Goal: Task Accomplishment & Management: Manage account settings

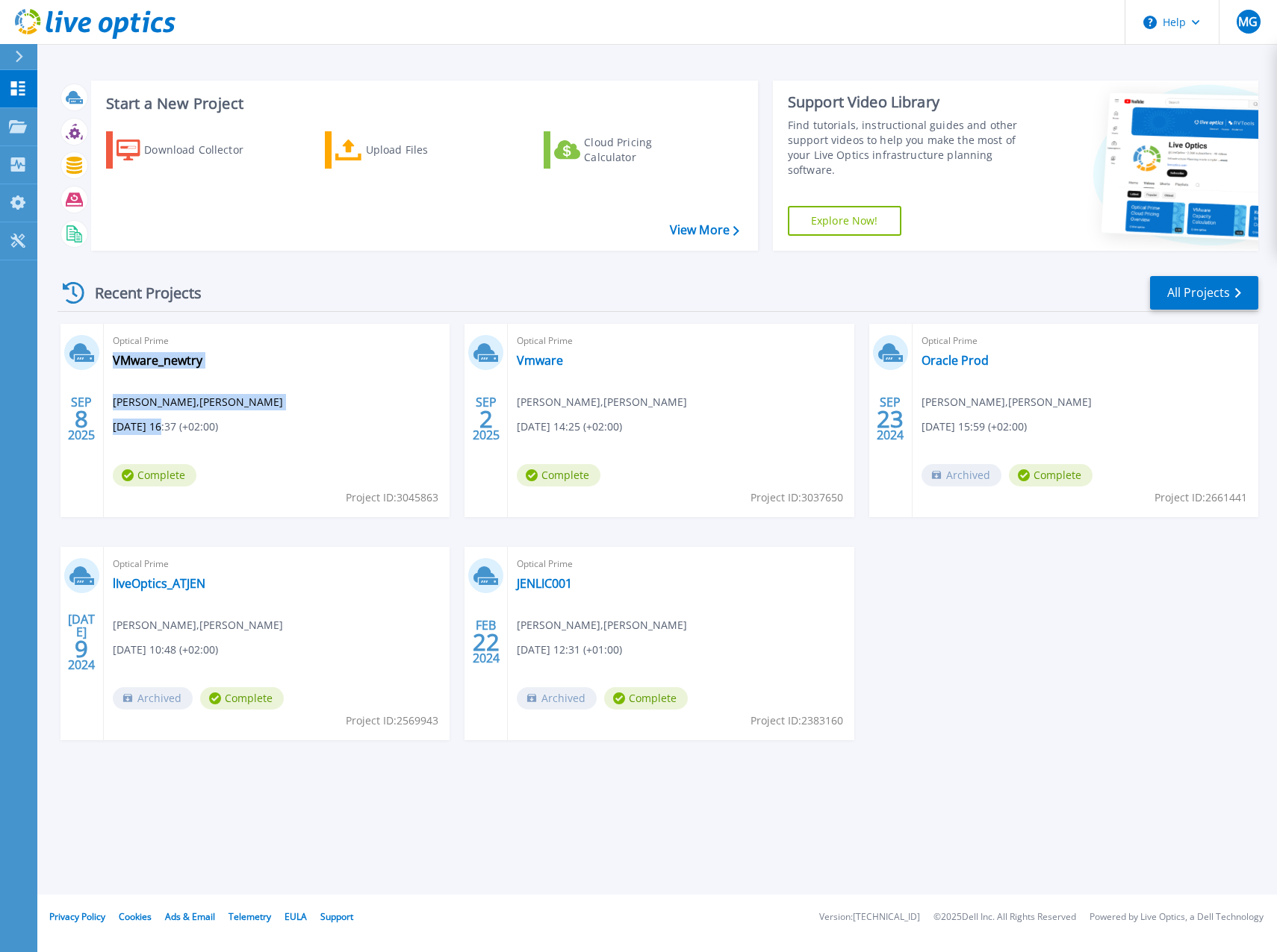
drag, startPoint x: 161, startPoint y: 425, endPoint x: 280, endPoint y: 429, distance: 119.1
click at [280, 429] on div "Optical Prime VMware_newtry [PERSON_NAME] , [PERSON_NAME] [DATE] 16:37 (+02:00)…" at bounding box center [277, 420] width 346 height 194
drag, startPoint x: 280, startPoint y: 429, endPoint x: 264, endPoint y: 461, distance: 35.8
click at [264, 461] on div "Optical Prime VMware_newtry [PERSON_NAME] , [PERSON_NAME] [DATE] 16:37 (+02:00)…" at bounding box center [277, 420] width 346 height 194
click at [539, 363] on link "Vmware" at bounding box center [539, 361] width 46 height 15
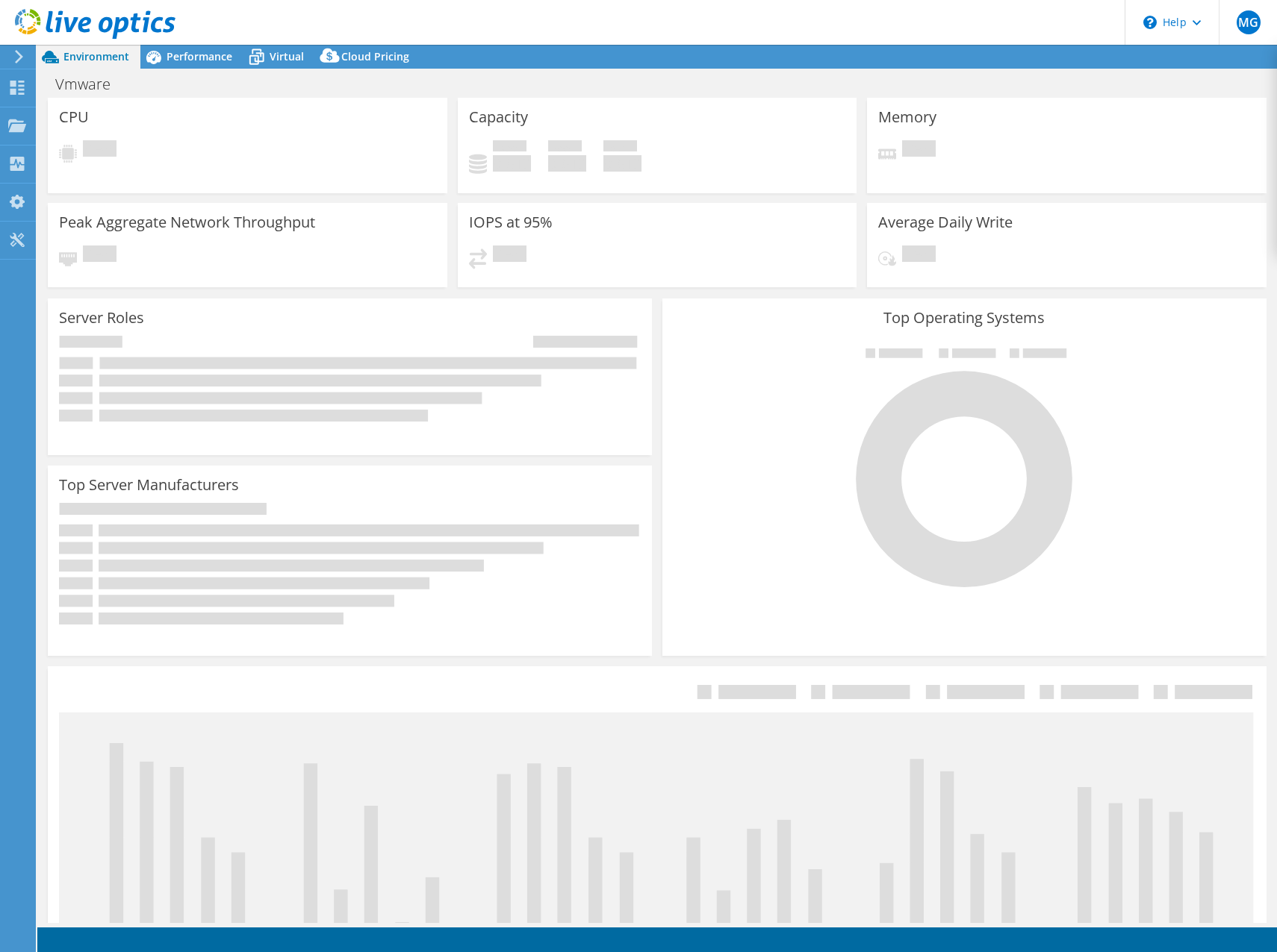
select select "EUFrankfurt"
select select "EUR"
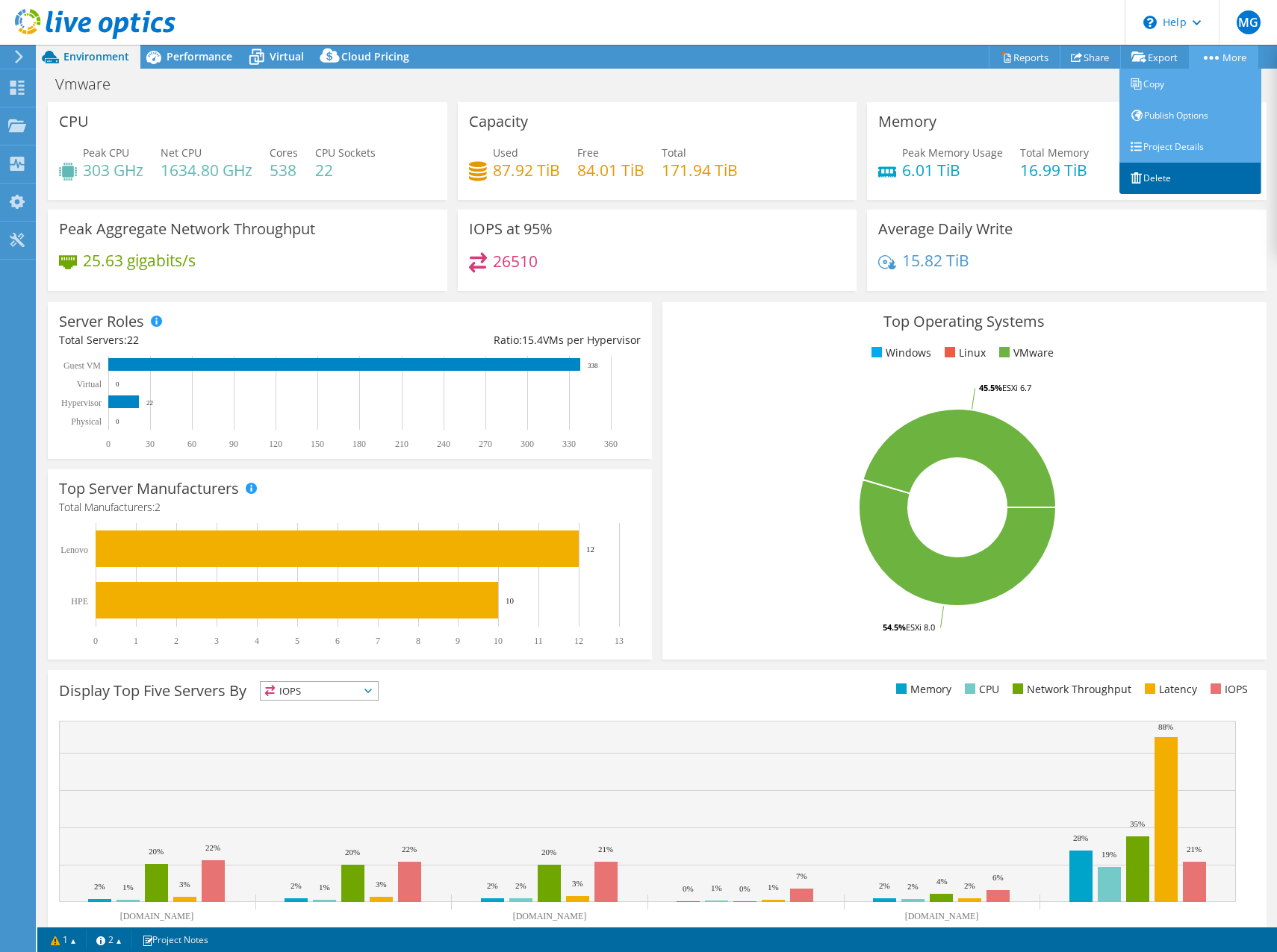
click at [1151, 172] on link "Delete" at bounding box center [1190, 178] width 142 height 31
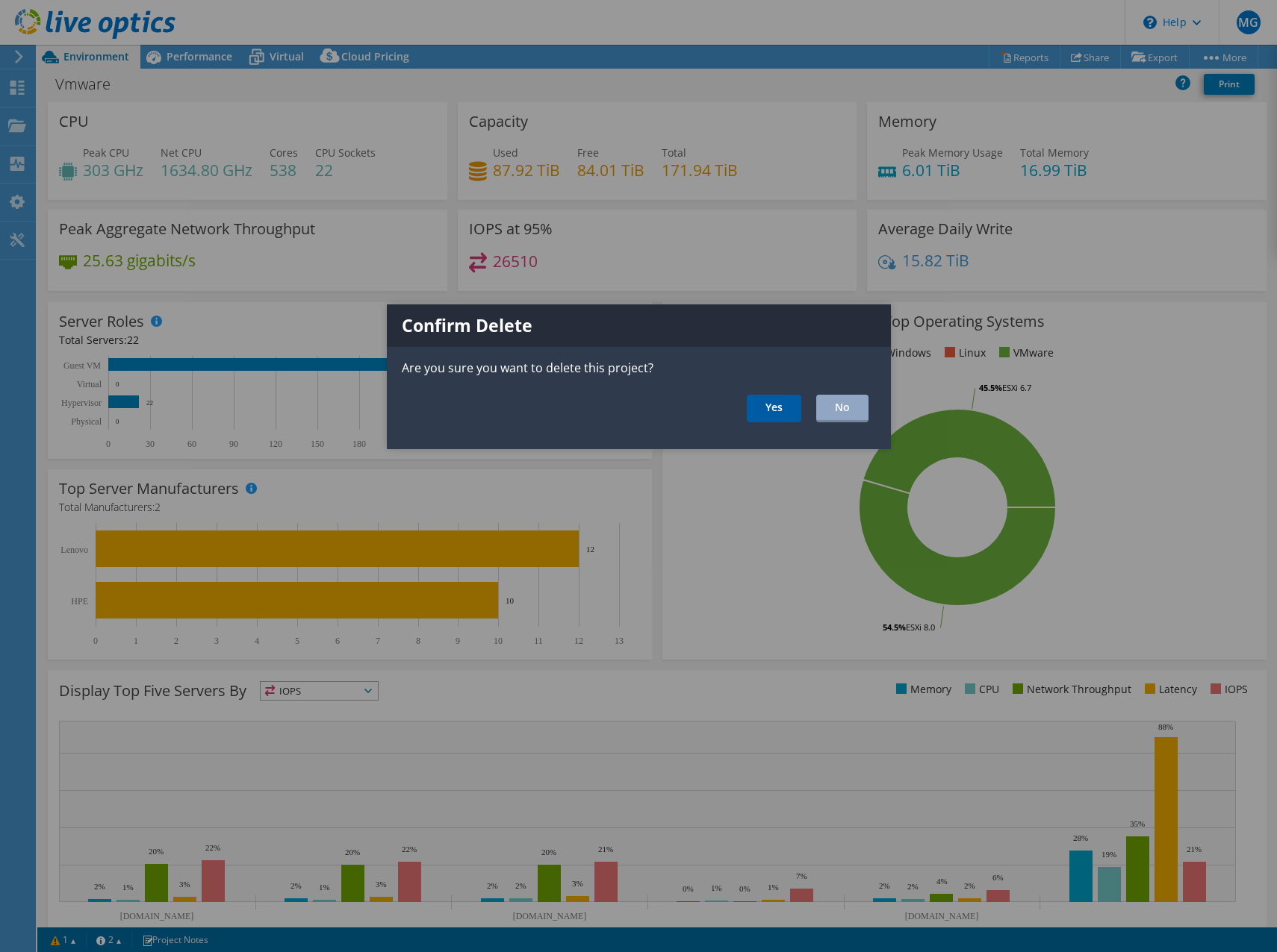
click at [775, 405] on link "Yes" at bounding box center [774, 408] width 55 height 27
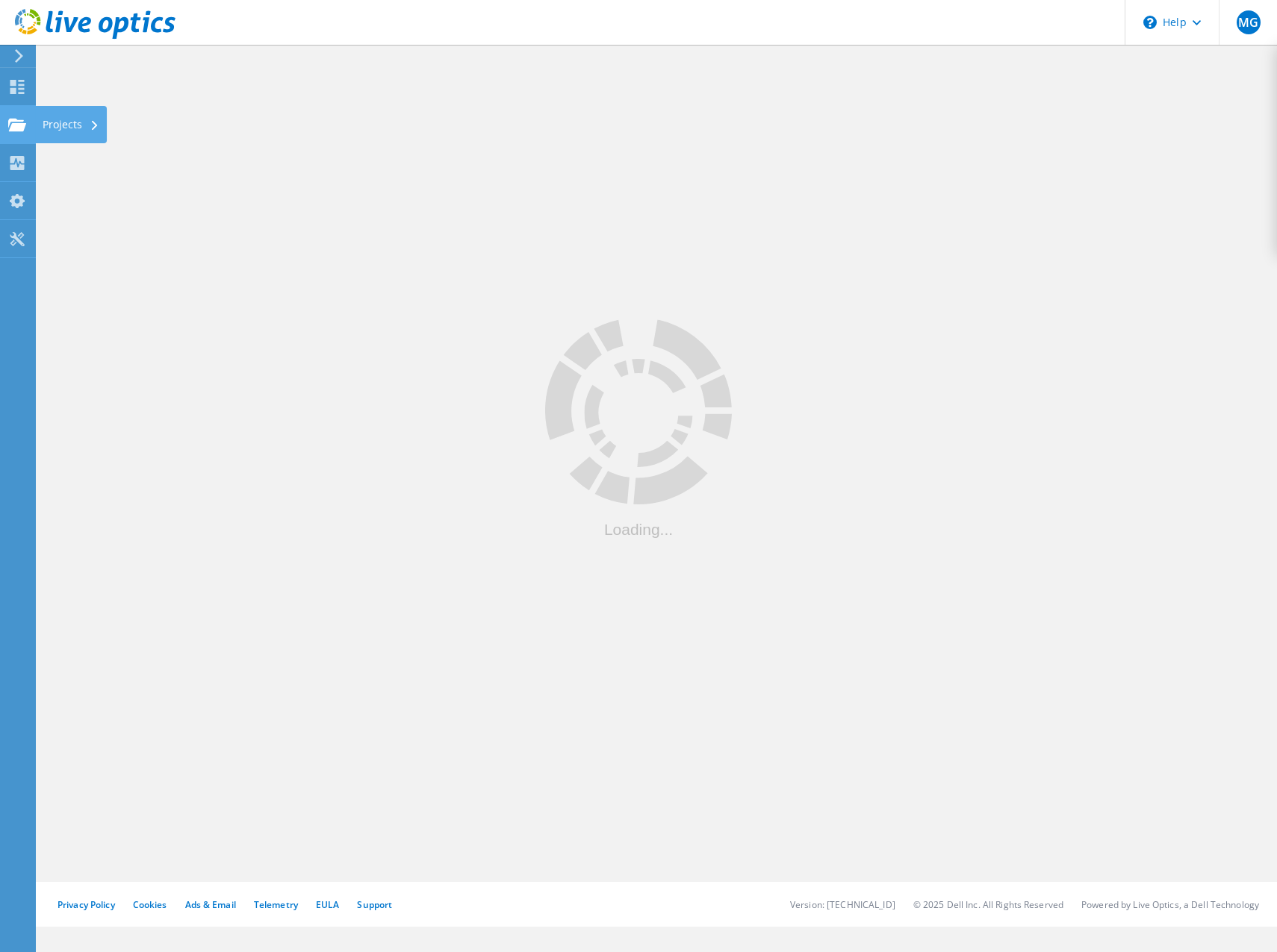
click at [20, 126] on use at bounding box center [17, 124] width 18 height 12
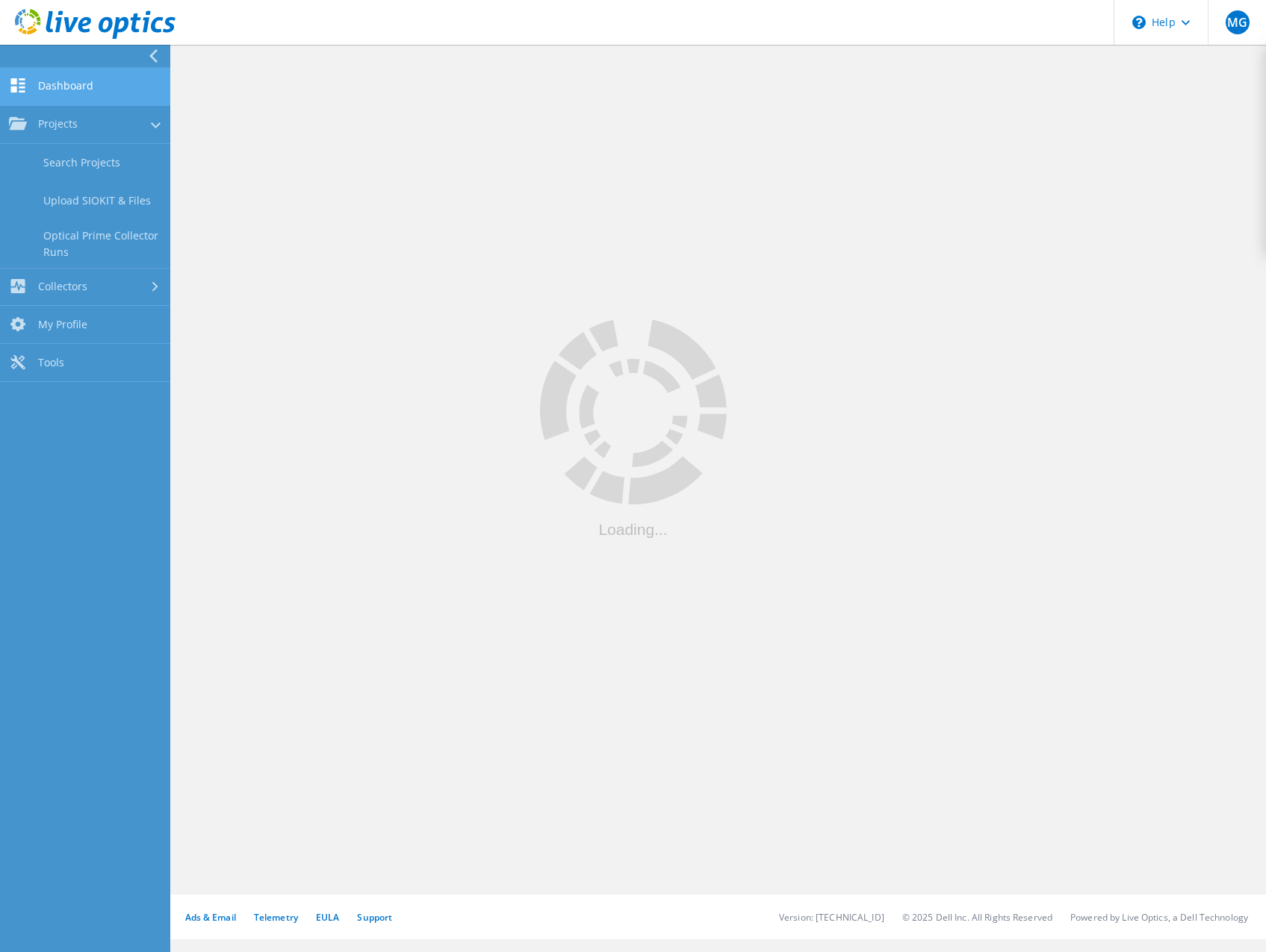
click at [23, 92] on use at bounding box center [18, 85] width 14 height 14
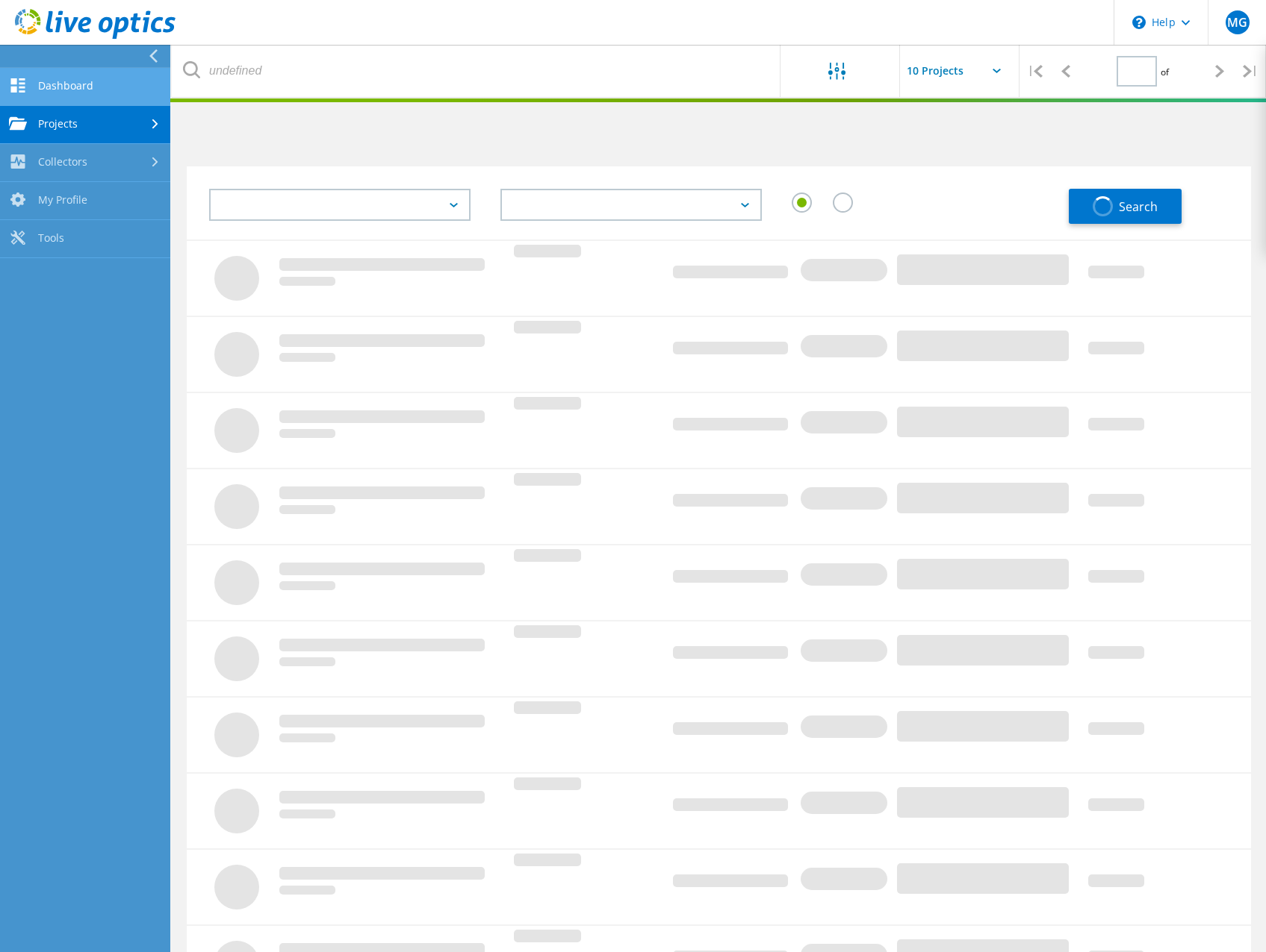
type input "1"
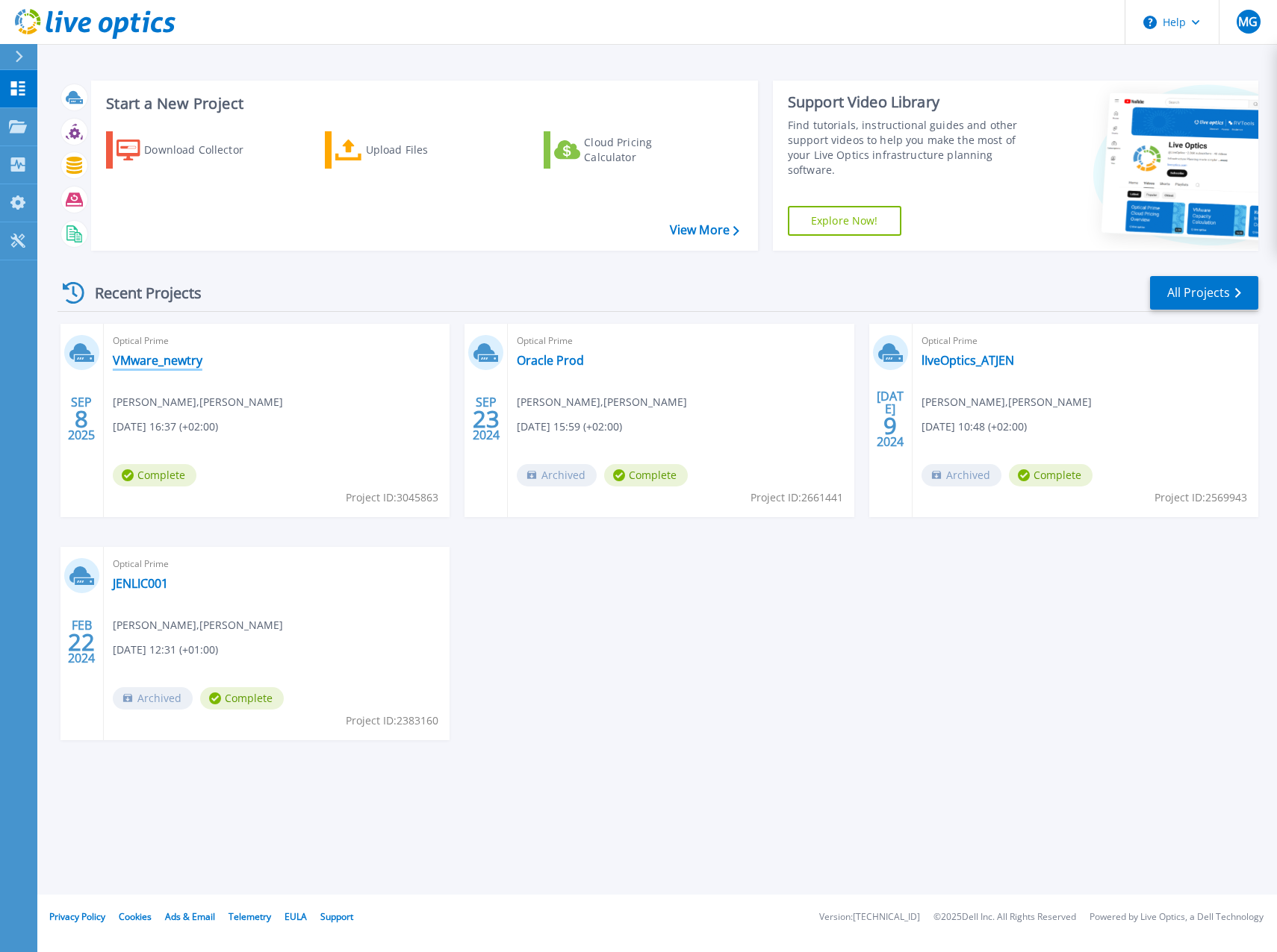
click at [169, 362] on link "VMware_newtry" at bounding box center [157, 361] width 90 height 15
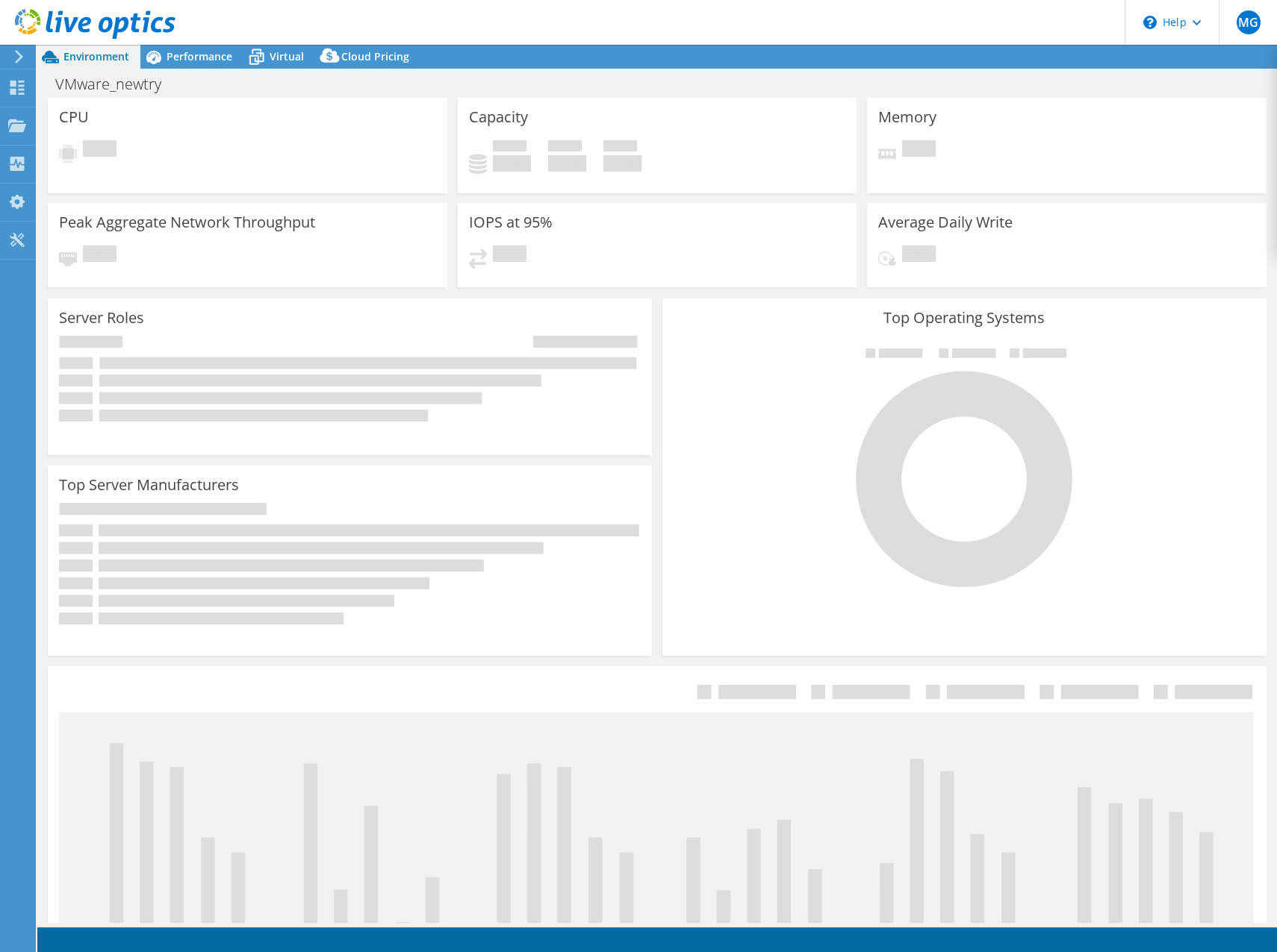
select select "USD"
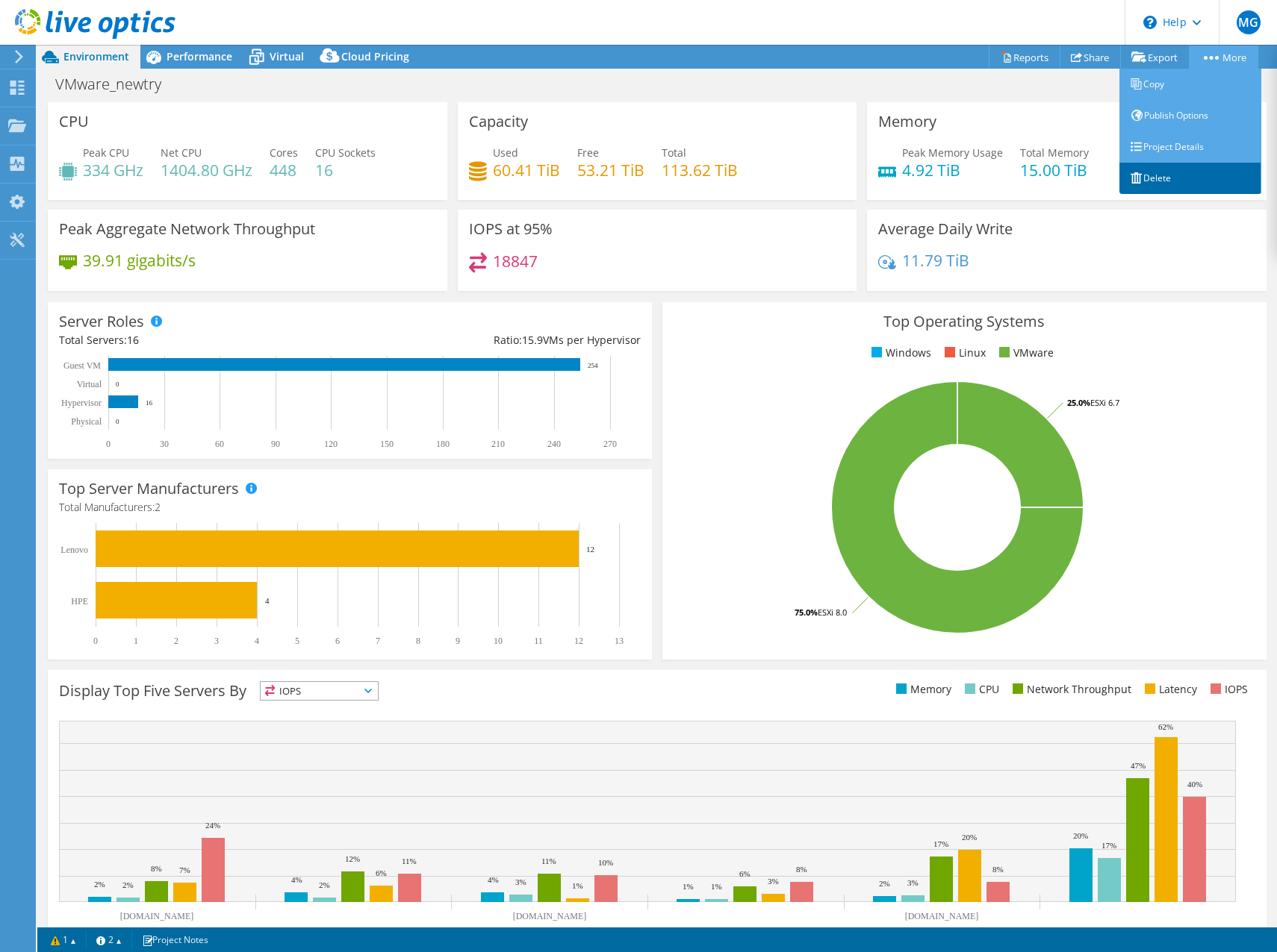
click at [1135, 173] on icon at bounding box center [1136, 178] width 11 height 11
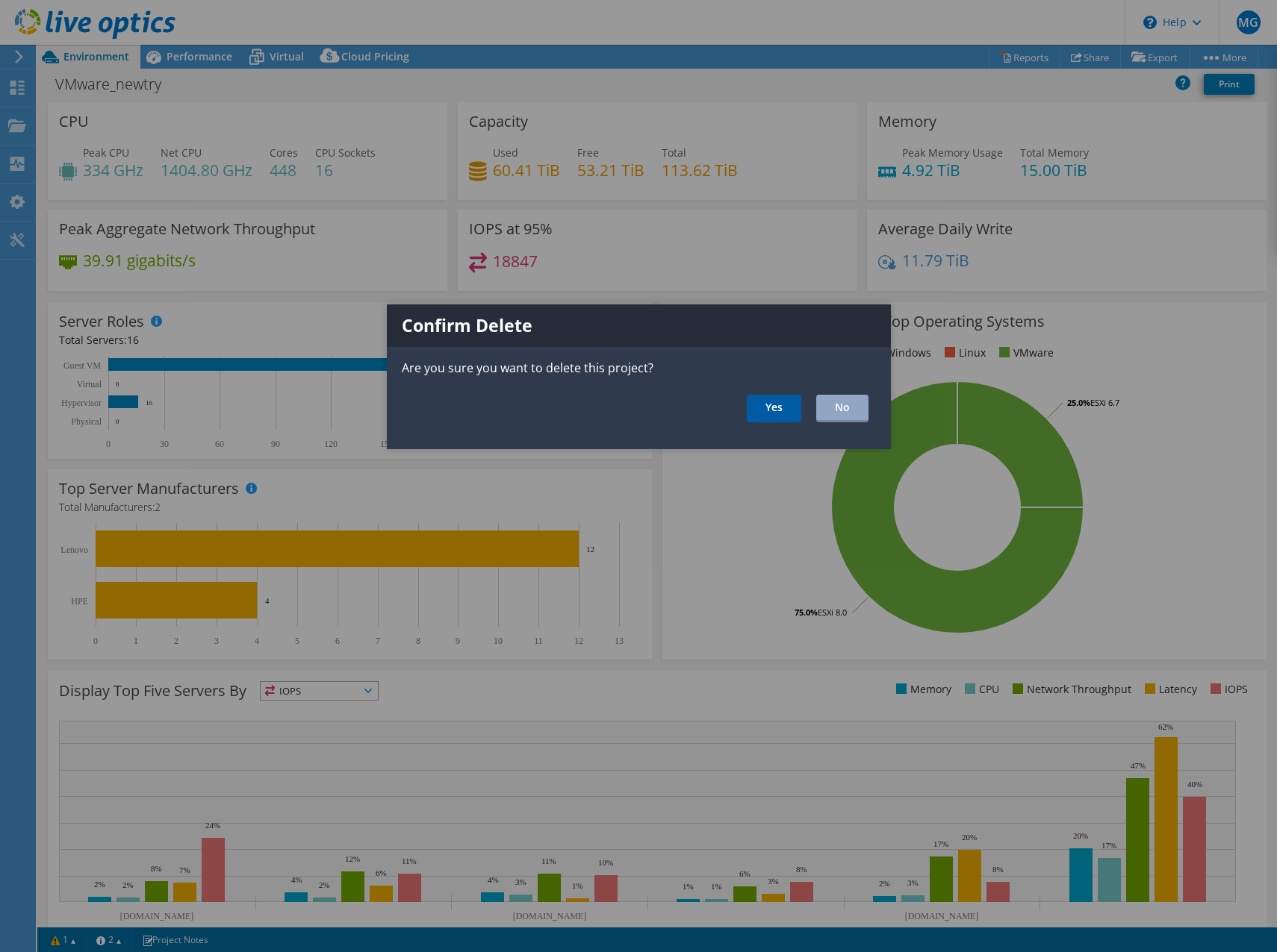
click at [785, 405] on link "Yes" at bounding box center [774, 408] width 55 height 27
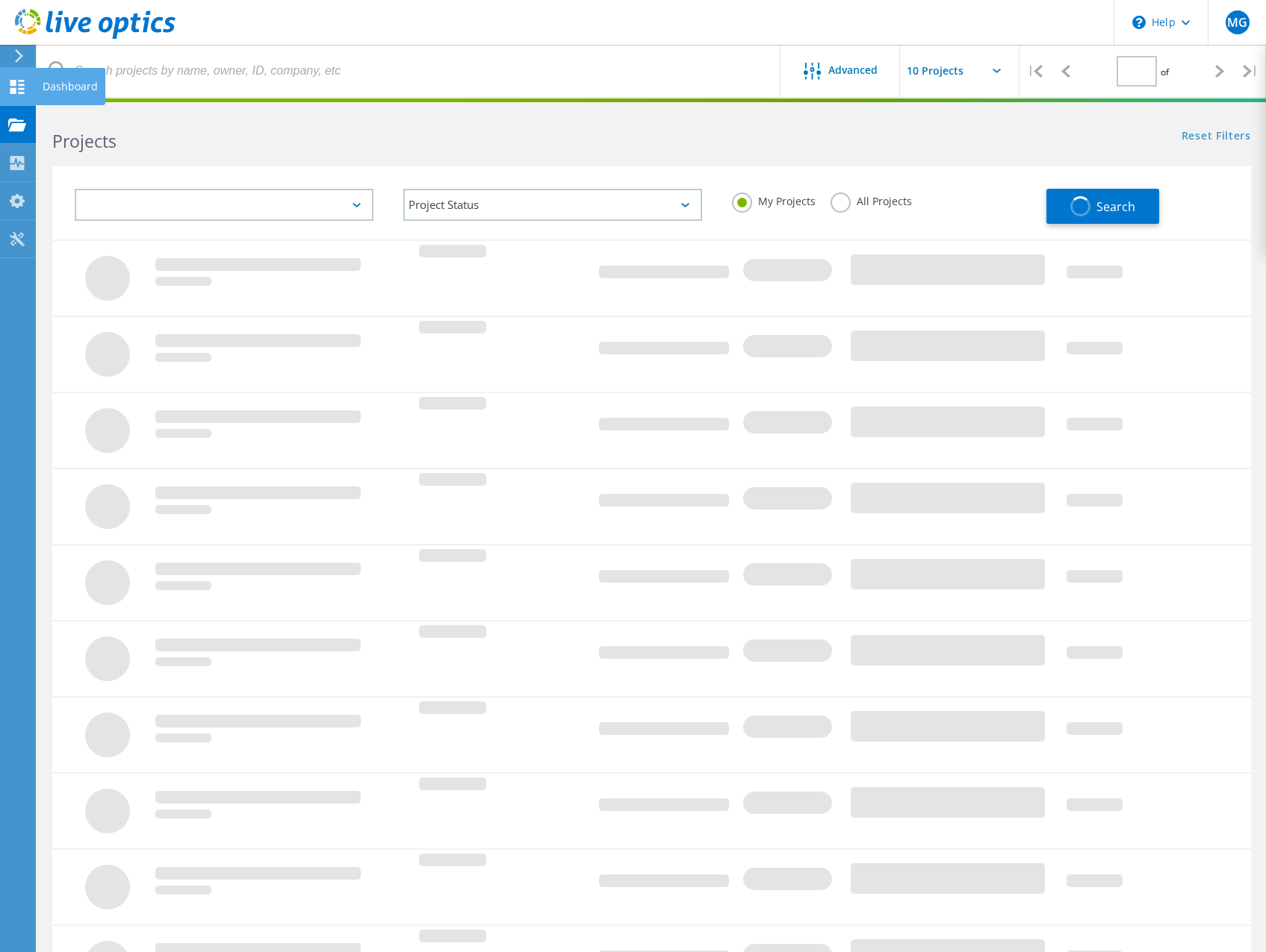
type input "1"
click at [17, 88] on icon at bounding box center [17, 87] width 18 height 14
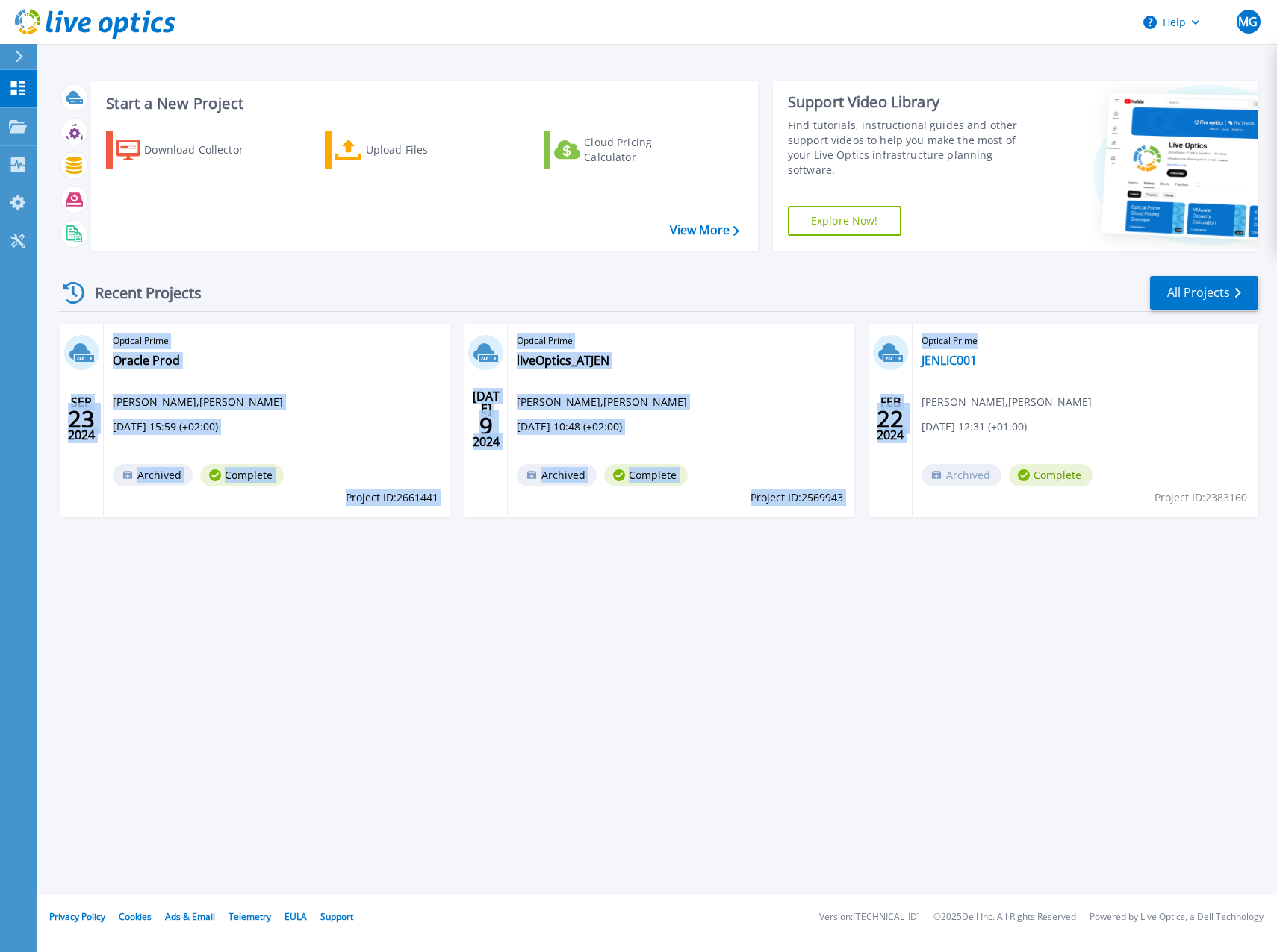
drag, startPoint x: 101, startPoint y: 557, endPoint x: 1109, endPoint y: 486, distance: 1010.5
click at [1109, 486] on div "Recent Projects All Projects [DATE] Optical Prime Oracle Prod [PERSON_NAME] , […" at bounding box center [657, 411] width 1200 height 297
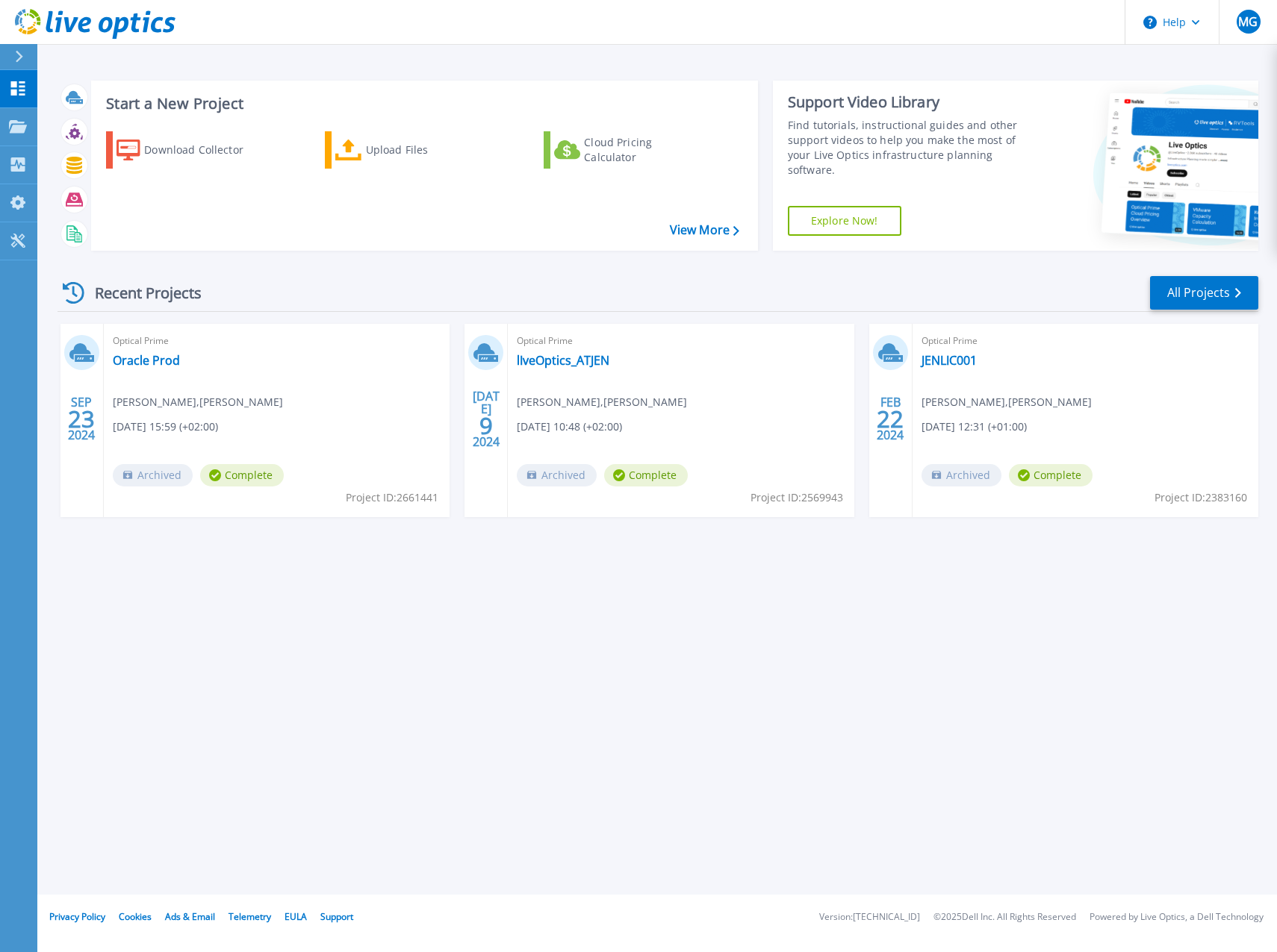
drag, startPoint x: 1109, startPoint y: 486, endPoint x: 1060, endPoint y: 581, distance: 106.9
click at [1060, 581] on div "Start a New Project Download Collector Upload Files Cloud Pricing Calculator Vi…" at bounding box center [657, 448] width 1239 height 895
click at [13, 125] on icon at bounding box center [17, 126] width 18 height 12
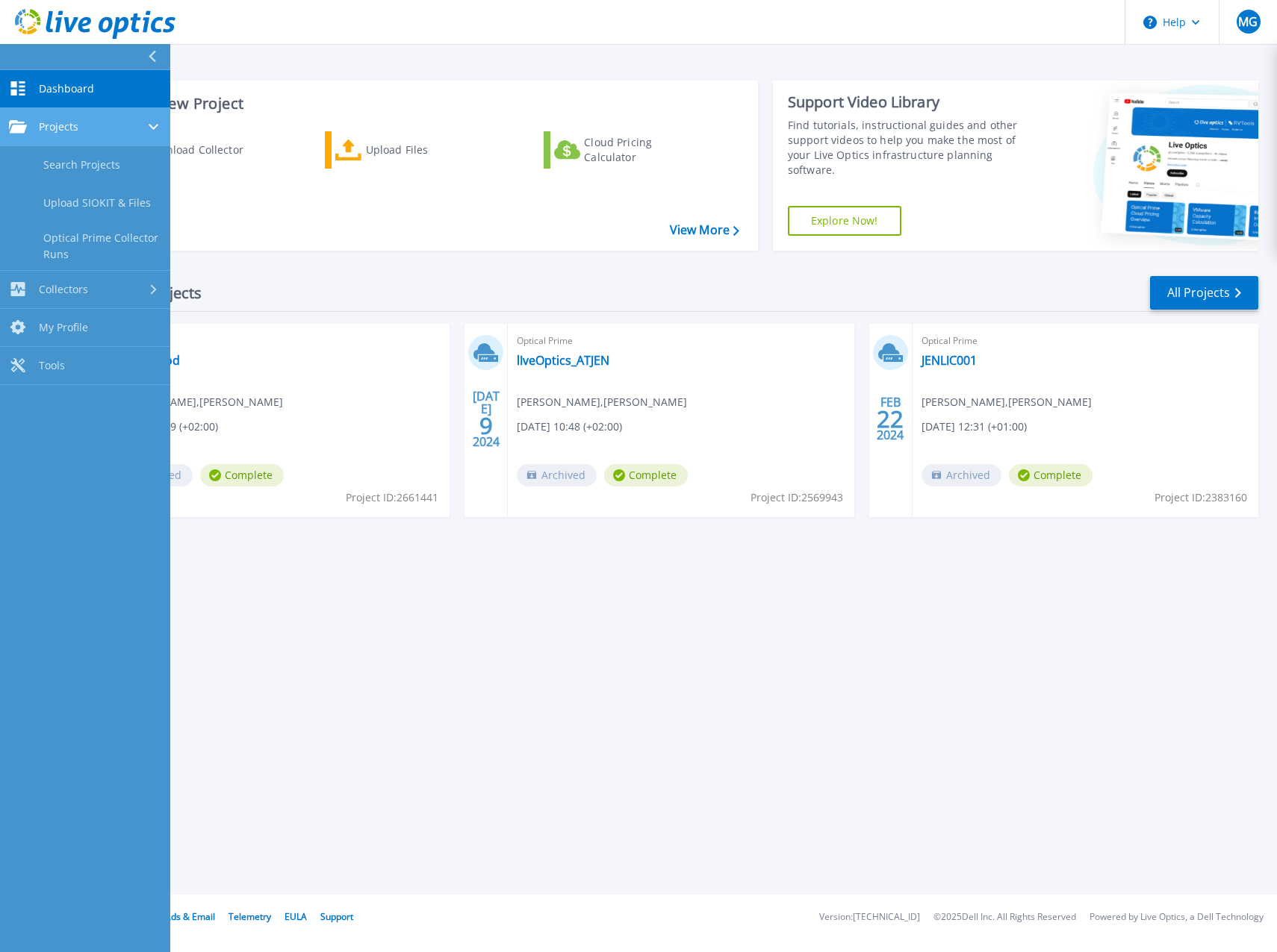
click at [56, 125] on span "Projects" at bounding box center [59, 127] width 40 height 13
click at [57, 167] on link "Search Projects" at bounding box center [85, 165] width 170 height 38
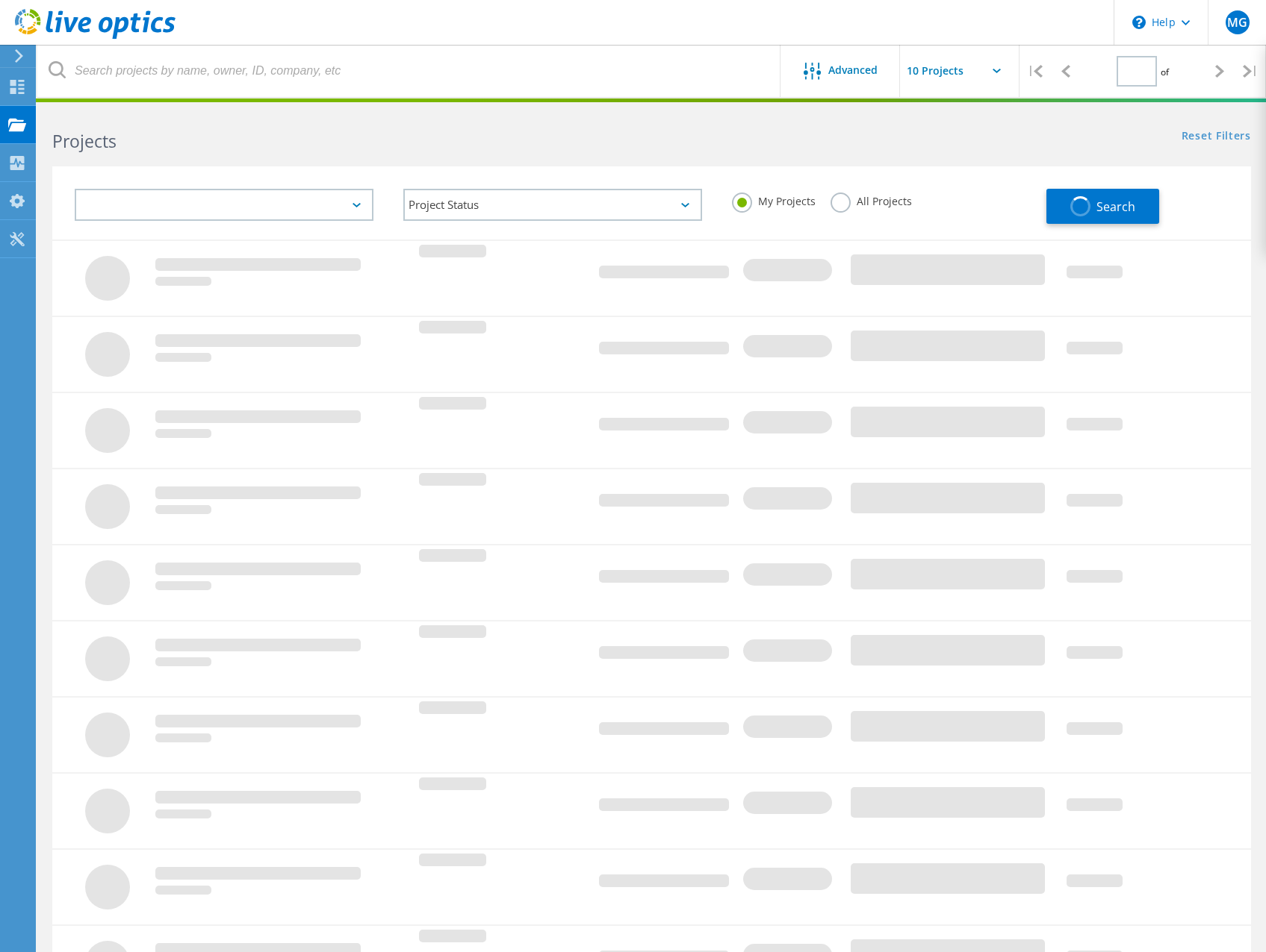
type input "1"
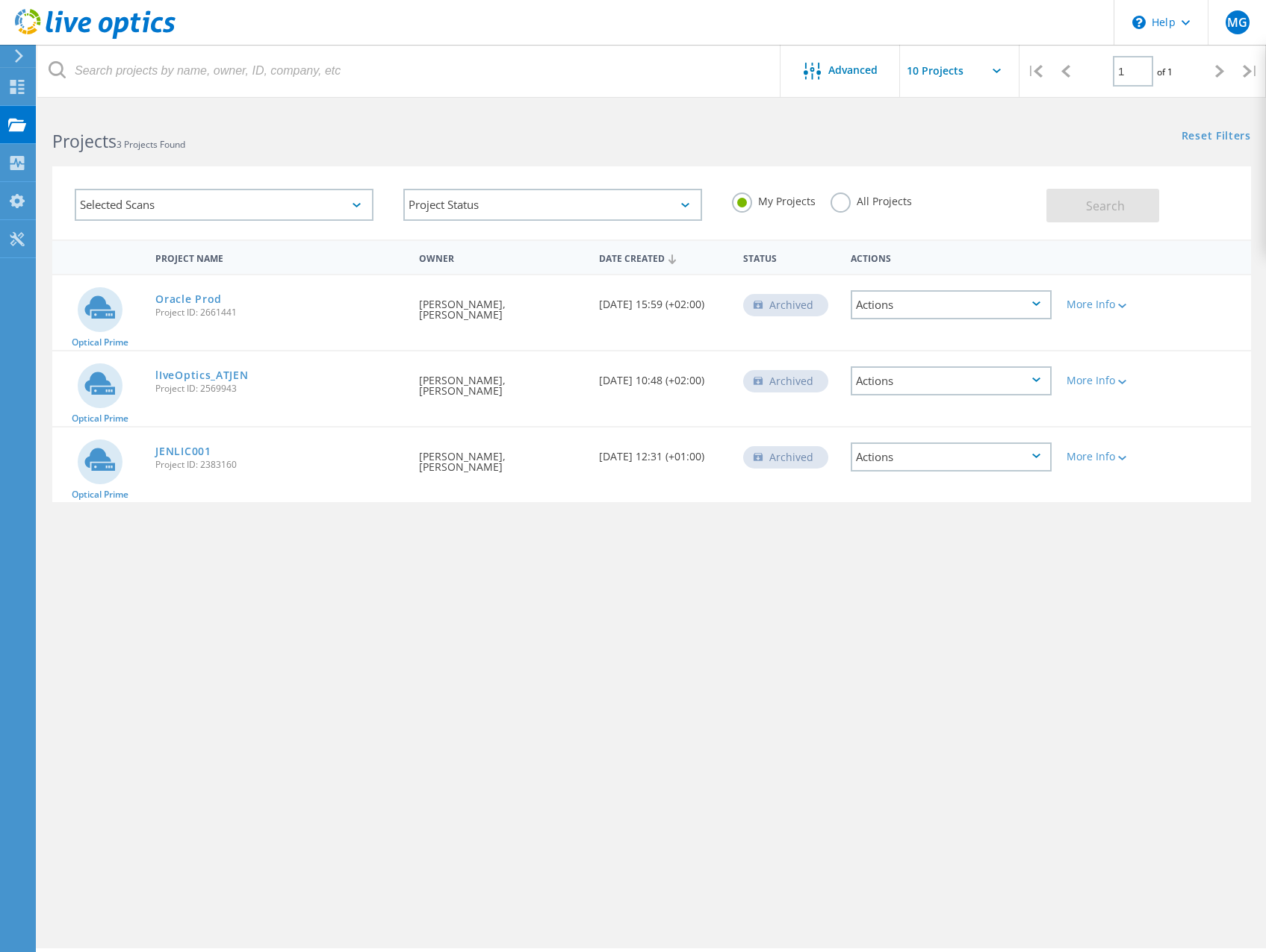
click at [909, 301] on div "Actions" at bounding box center [950, 304] width 201 height 29
click at [480, 600] on div "Project Name Owner Date Created Status Actions Optical Prime Oracle Prod Projec…" at bounding box center [651, 434] width 1199 height 388
click at [13, 80] on use at bounding box center [17, 87] width 14 height 14
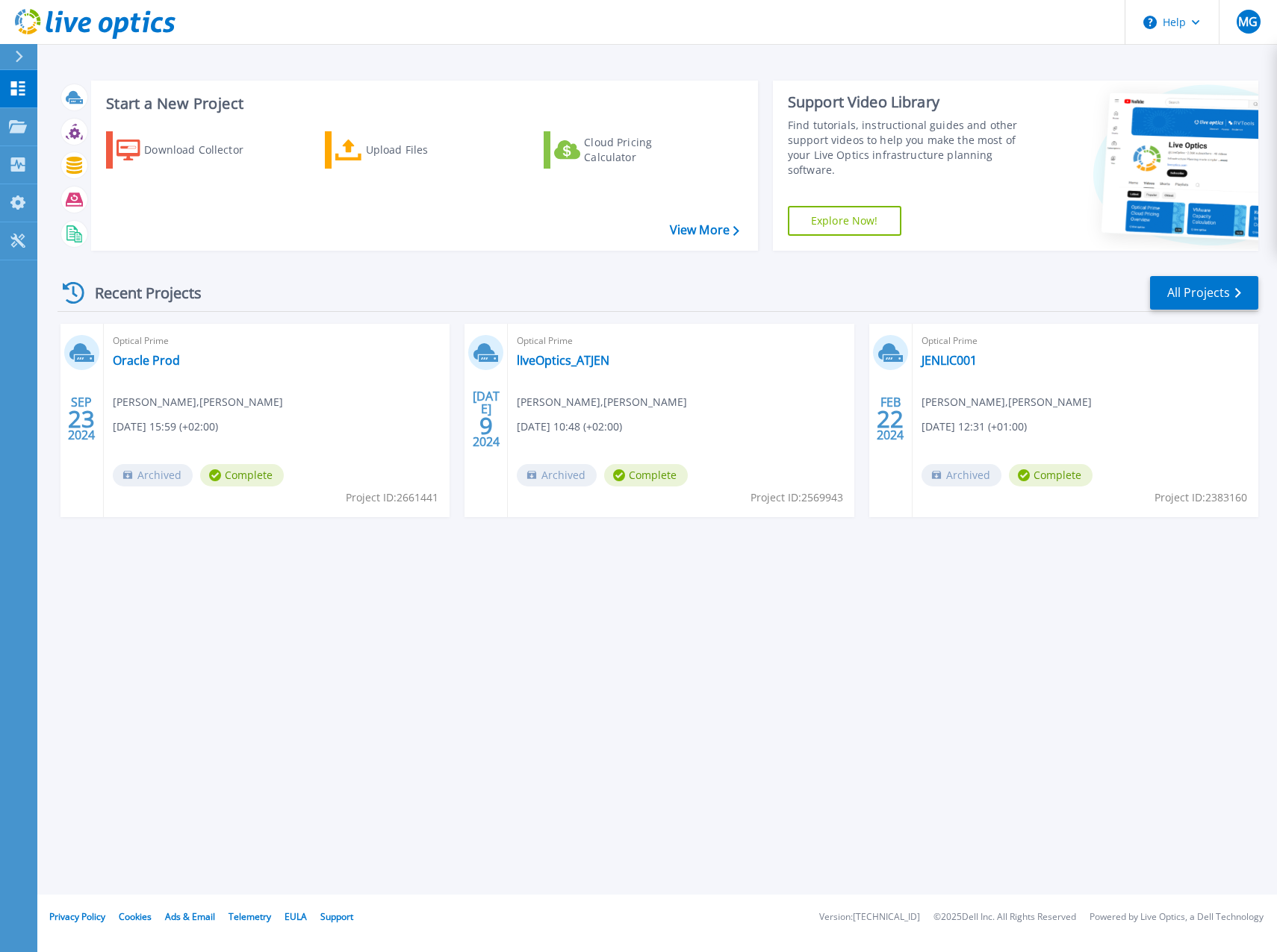
click at [667, 276] on div "Recent Projects All Projects" at bounding box center [657, 294] width 1200 height 38
click at [753, 586] on div "Start a New Project Download Collector Upload Files Cloud Pricing Calculator Vi…" at bounding box center [657, 448] width 1239 height 895
click at [383, 600] on div "Start a New Project Download Collector Upload Files Cloud Pricing Calculator Vi…" at bounding box center [657, 448] width 1239 height 895
click at [728, 703] on div "Start a New Project Download Collector Upload Files Cloud Pricing Calculator Vi…" at bounding box center [657, 448] width 1239 height 895
click at [20, 60] on icon at bounding box center [19, 57] width 9 height 12
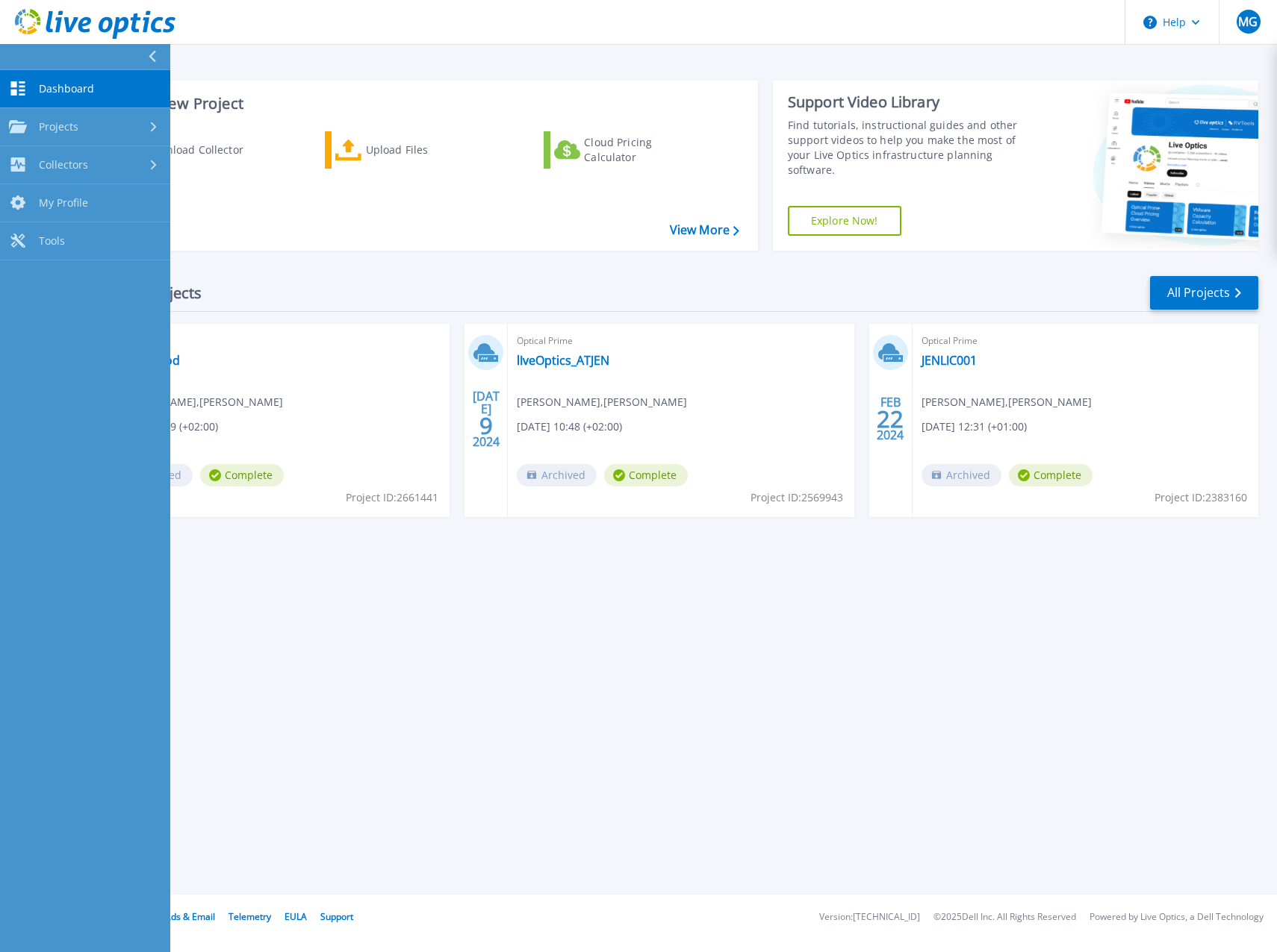
click at [151, 54] on icon at bounding box center [152, 57] width 8 height 12
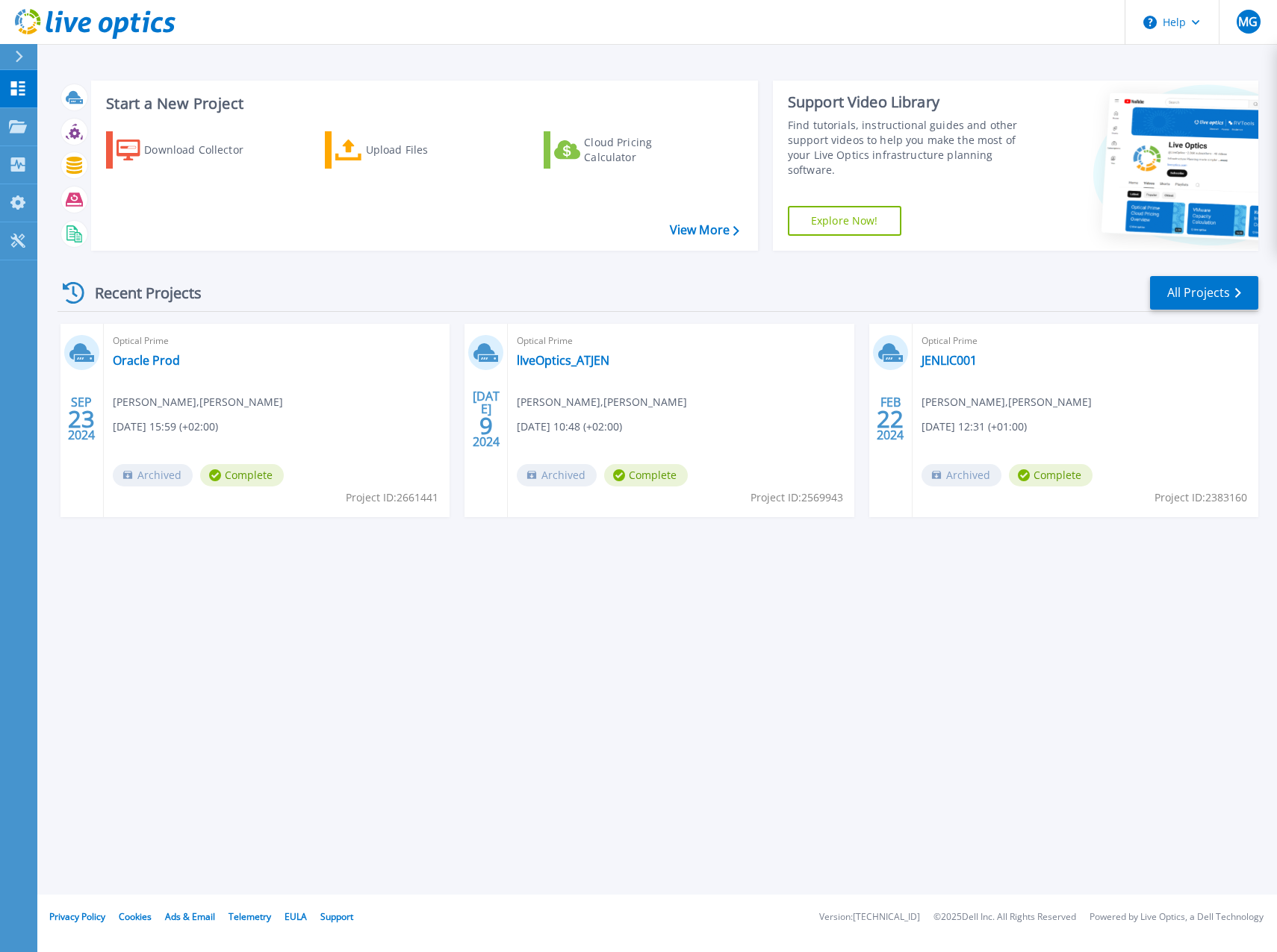
click at [489, 774] on div "Start a New Project Download Collector Upload Files Cloud Pricing Calculator Vi…" at bounding box center [657, 448] width 1239 height 895
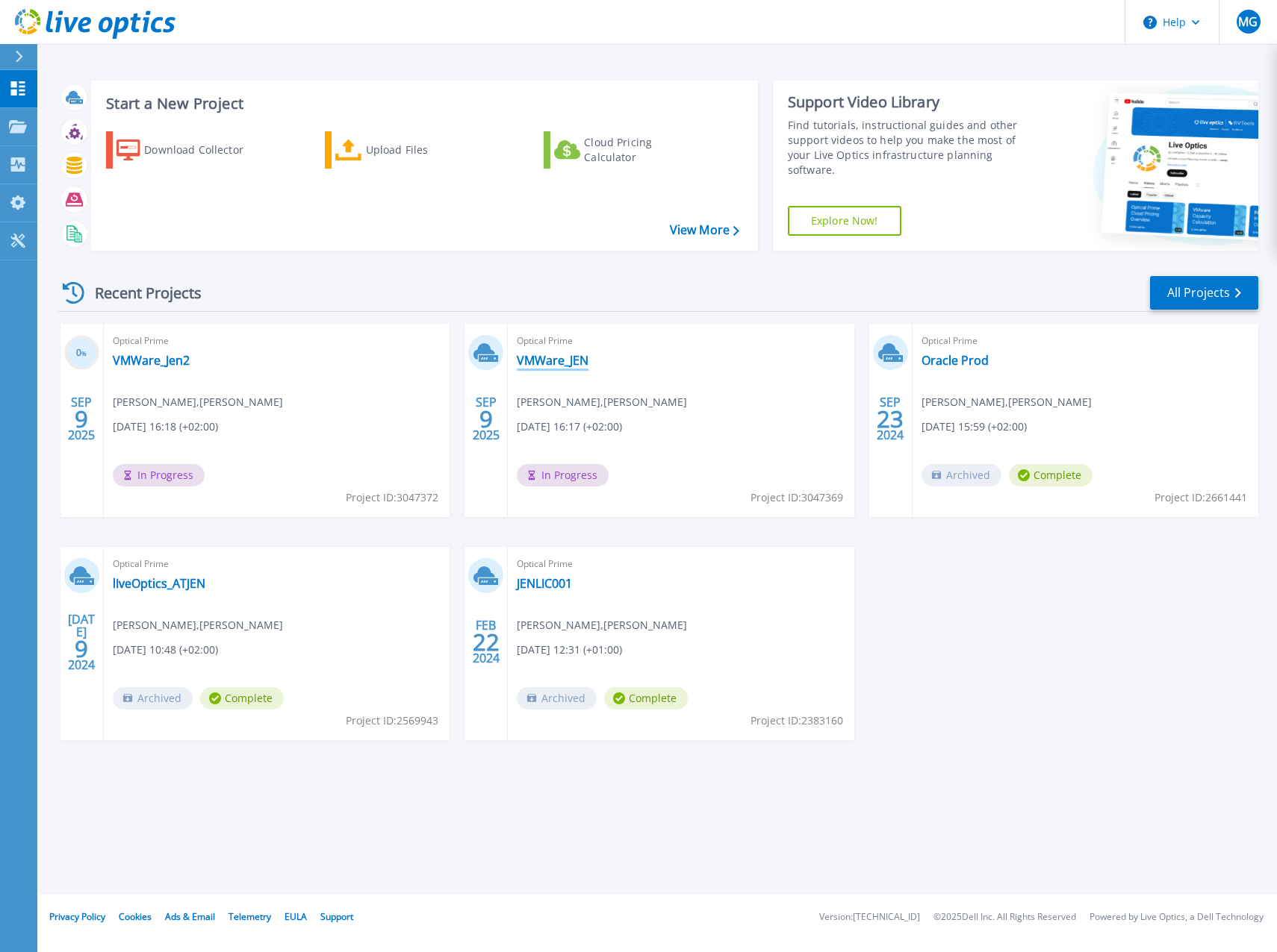
click at [552, 359] on link "VMWare_JEN" at bounding box center [553, 361] width 72 height 15
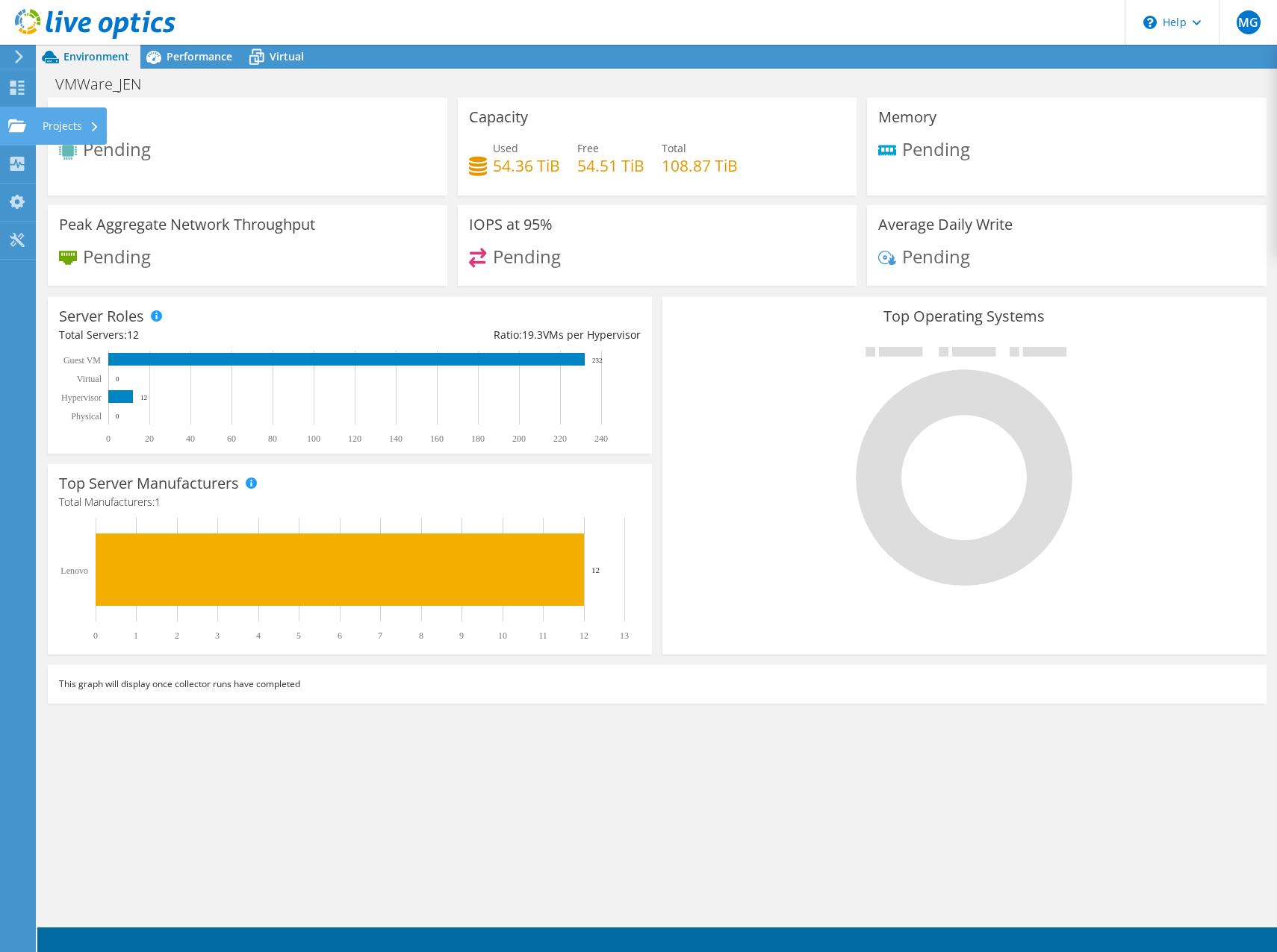
click at [20, 132] on icon at bounding box center [17, 126] width 18 height 14
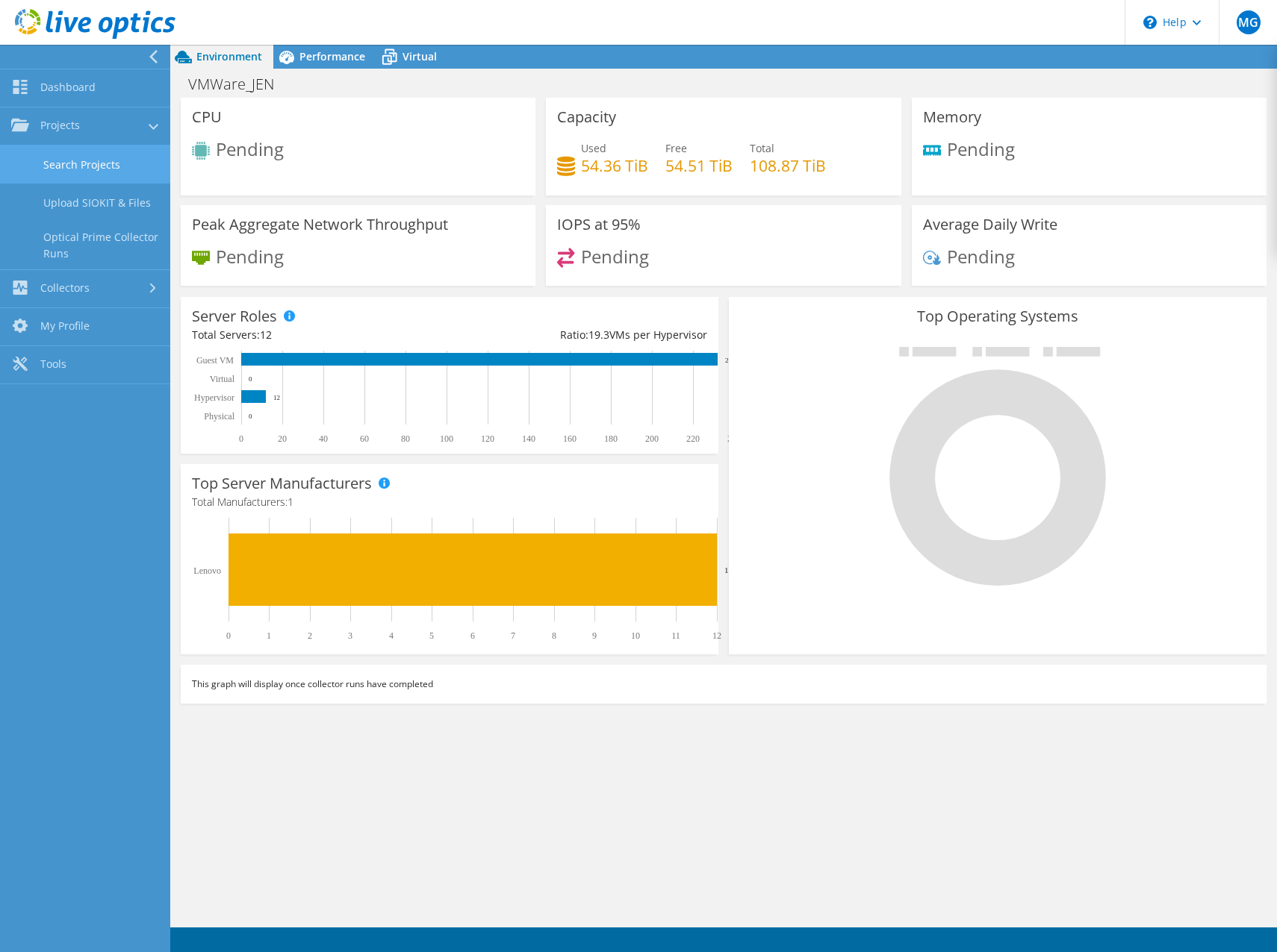
click at [70, 161] on link "Search Projects" at bounding box center [85, 164] width 170 height 38
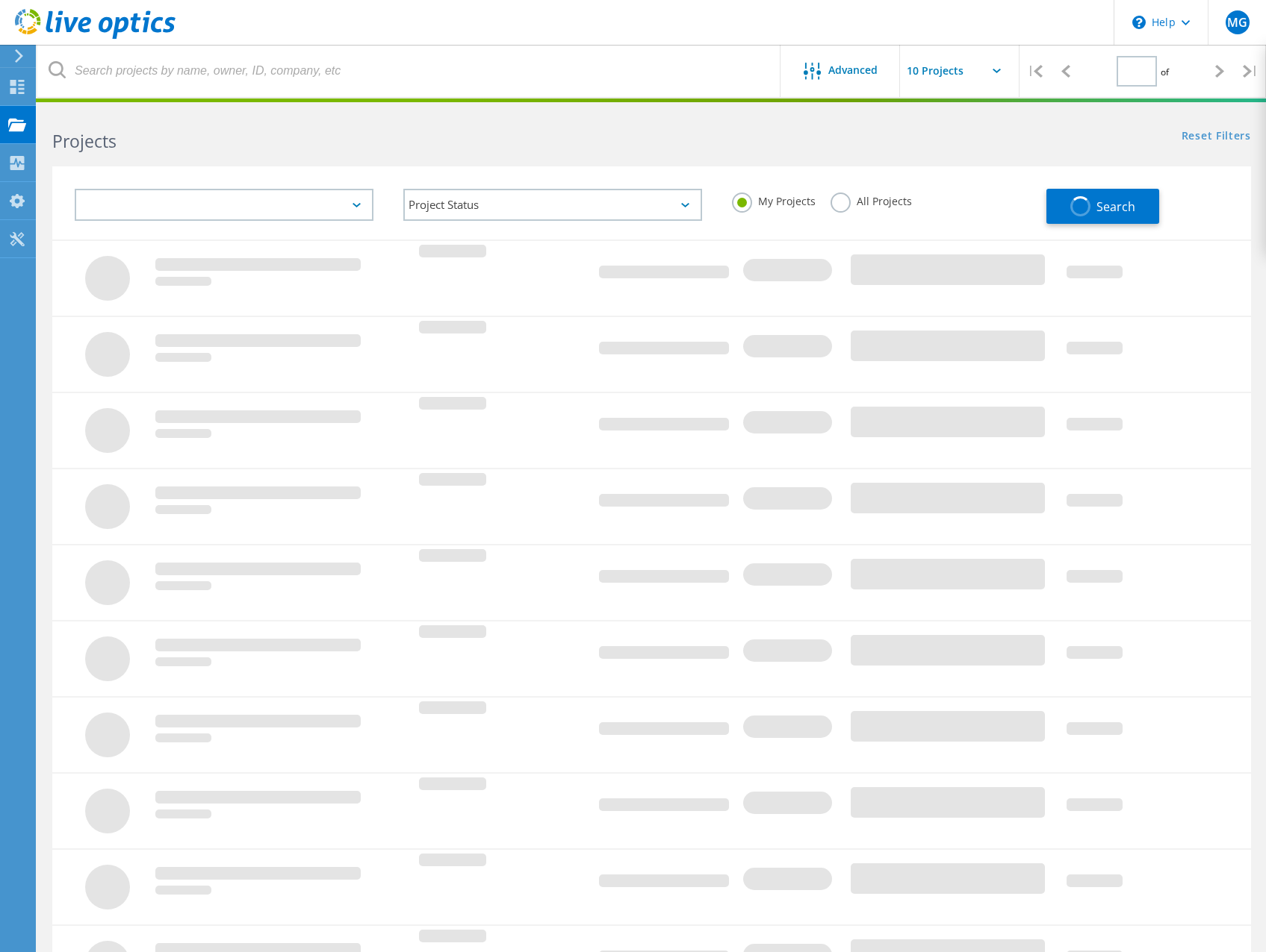
type input "1"
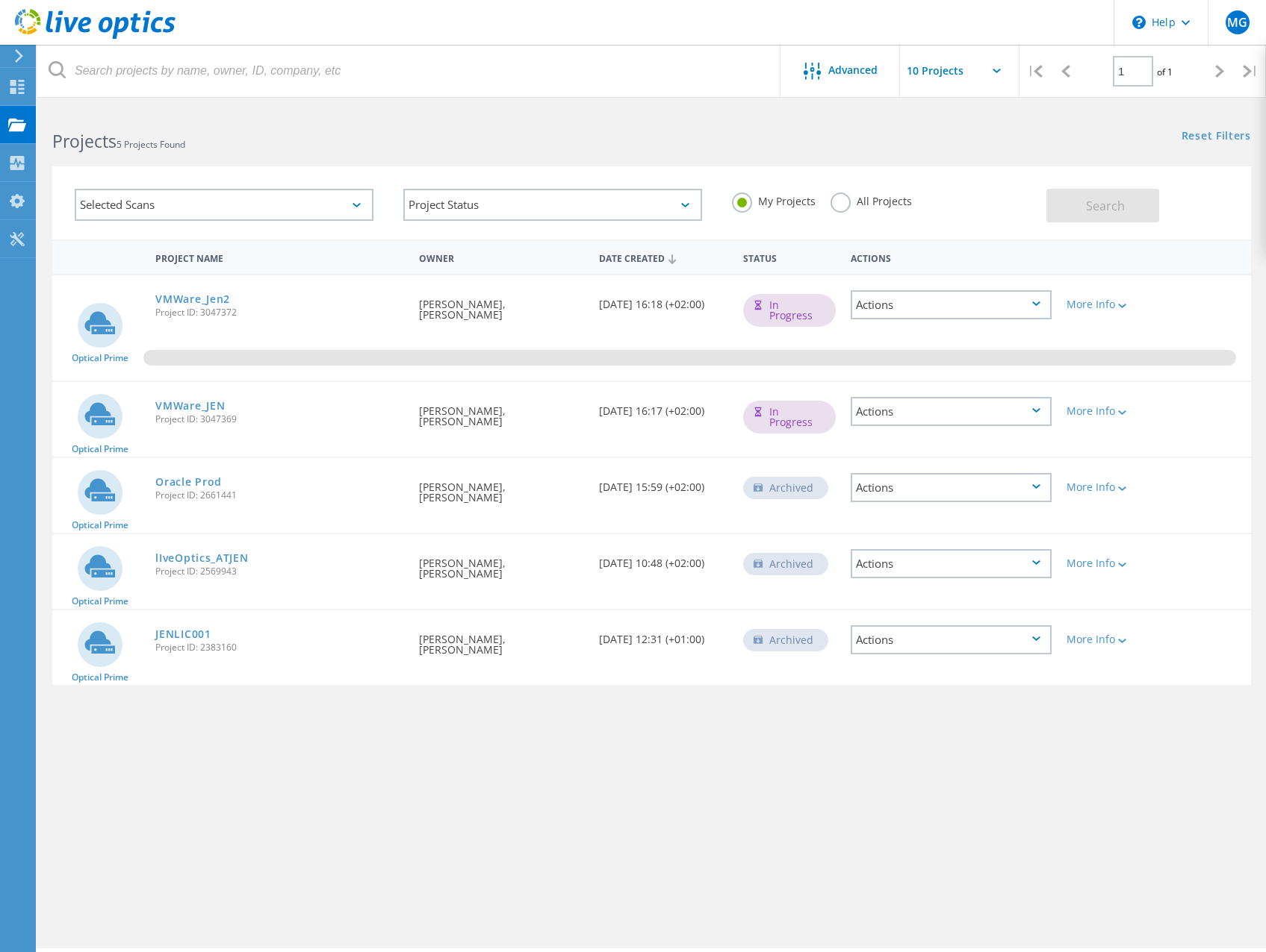
click at [1042, 414] on div "Actions" at bounding box center [950, 411] width 201 height 29
click at [928, 450] on div "Delete" at bounding box center [950, 447] width 197 height 24
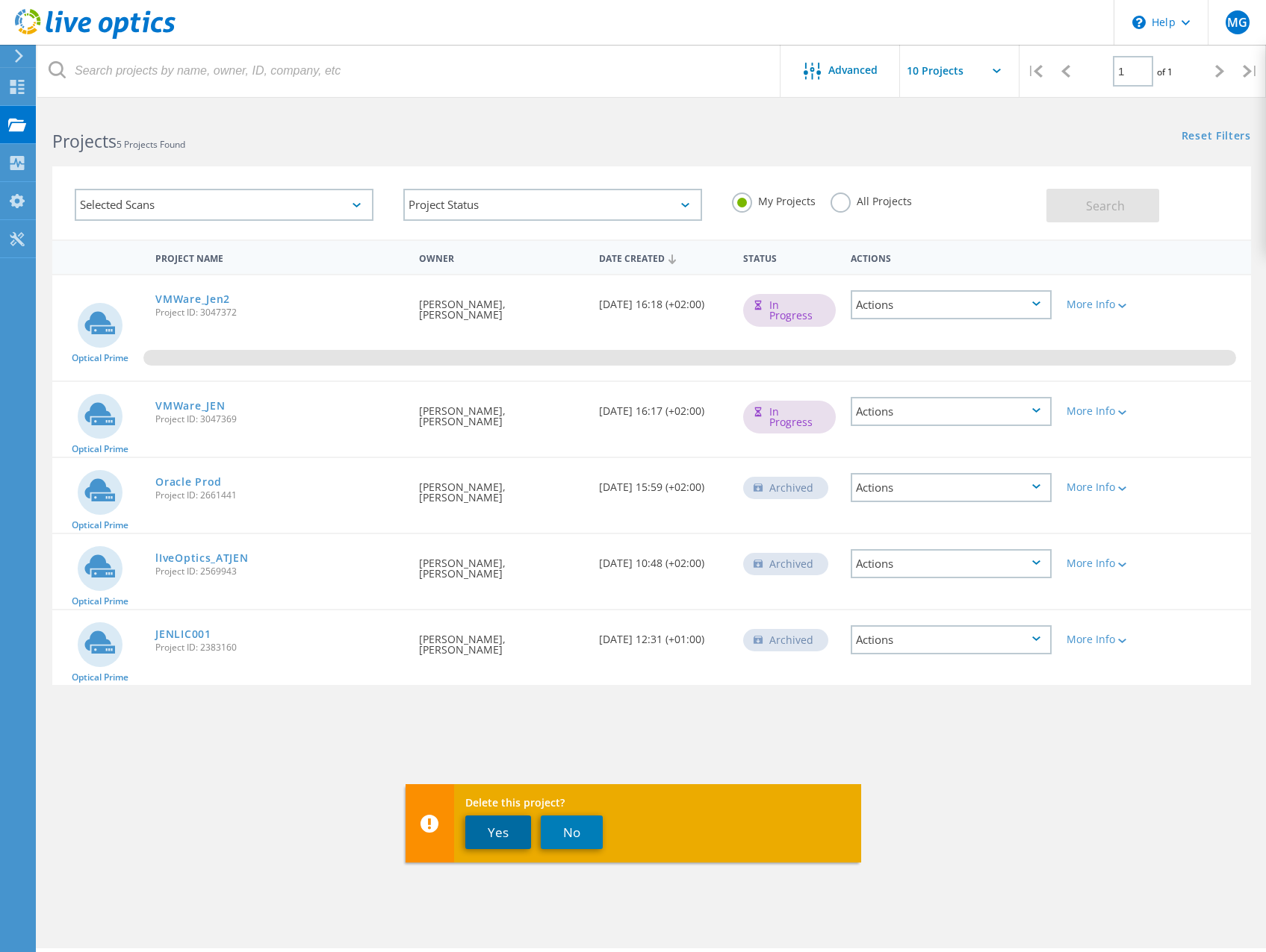
click at [511, 832] on button "Yes" at bounding box center [498, 833] width 66 height 34
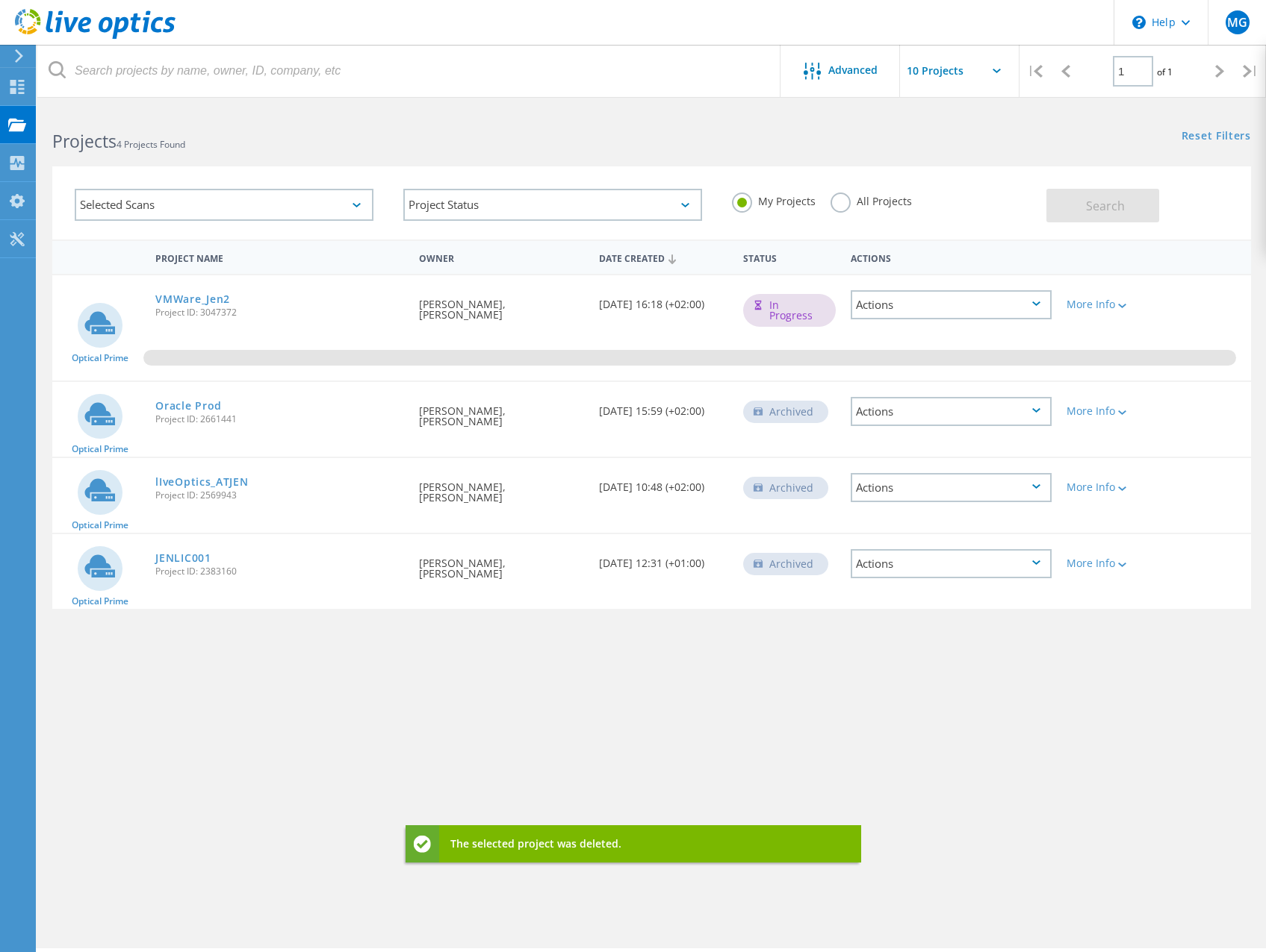
click at [544, 761] on div "Advanced | 1 of 1 | Email Address Project Name Company Date Created Project Id …" at bounding box center [652, 529] width 1228 height 841
click at [171, 299] on link "VMWare_Jen2" at bounding box center [192, 298] width 75 height 10
